Goal: Information Seeking & Learning: Learn about a topic

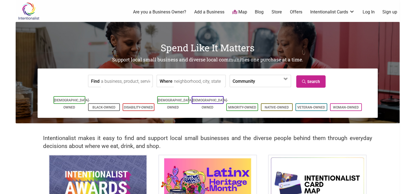
click at [28, 11] on img at bounding box center [29, 11] width 26 height 18
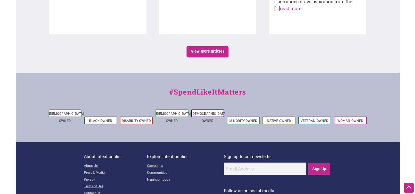
scroll to position [977, 0]
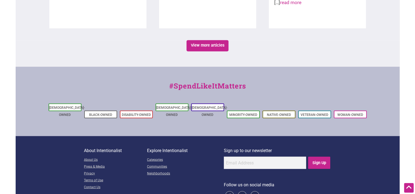
click at [107, 147] on p "About Intentionalist" at bounding box center [115, 150] width 63 height 7
click at [96, 157] on link "About Us" at bounding box center [115, 160] width 63 height 7
